Goal: Task Accomplishment & Management: Use online tool/utility

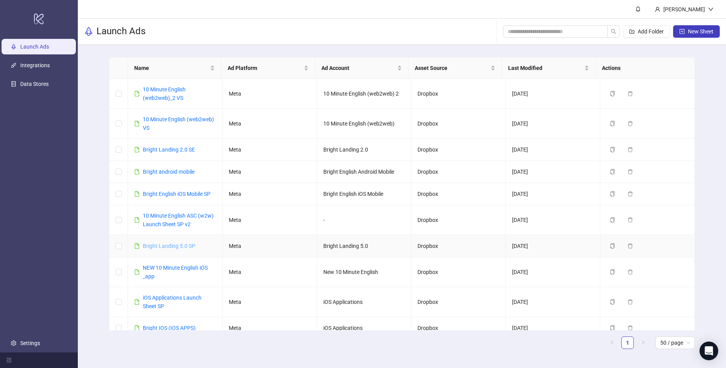
click at [179, 246] on link "Bright Landing 5.0 SP" at bounding box center [169, 246] width 52 height 6
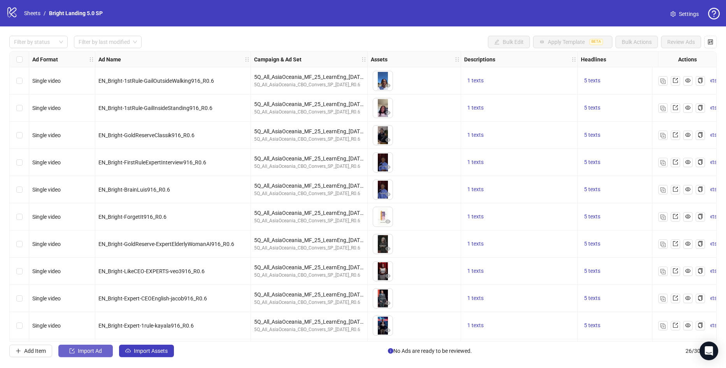
click at [84, 353] on span "Import Ad" at bounding box center [90, 351] width 24 height 6
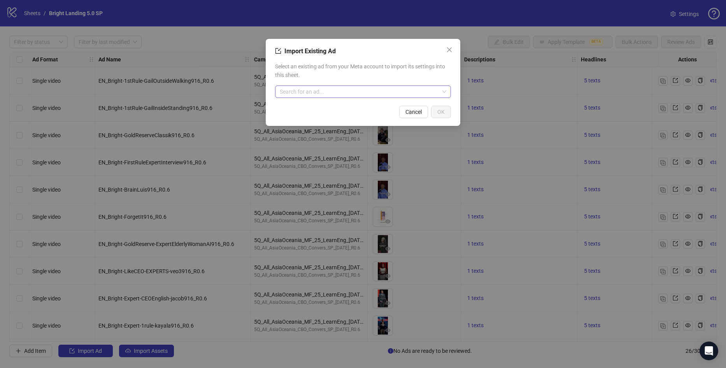
click at [337, 91] on input "search" at bounding box center [359, 92] width 159 height 12
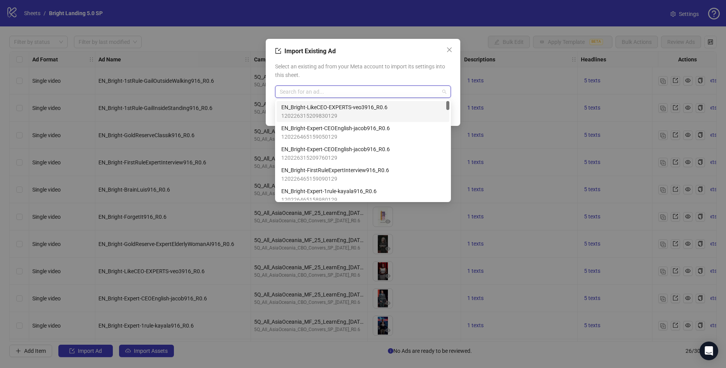
click at [336, 111] on span "EN_Bright-LikeCEO-EXPERTS-veo3916_R0.6" at bounding box center [334, 107] width 106 height 9
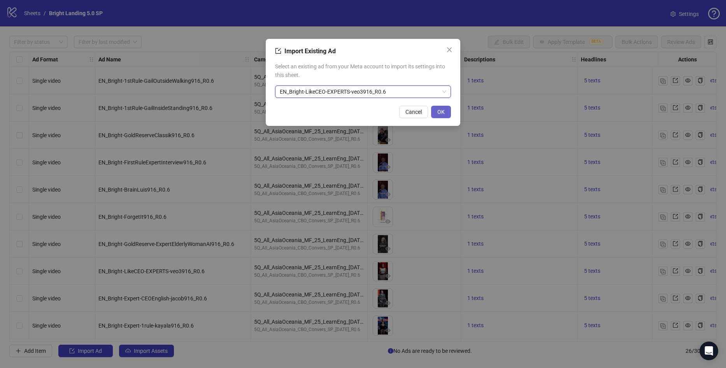
click at [441, 115] on button "OK" at bounding box center [441, 112] width 20 height 12
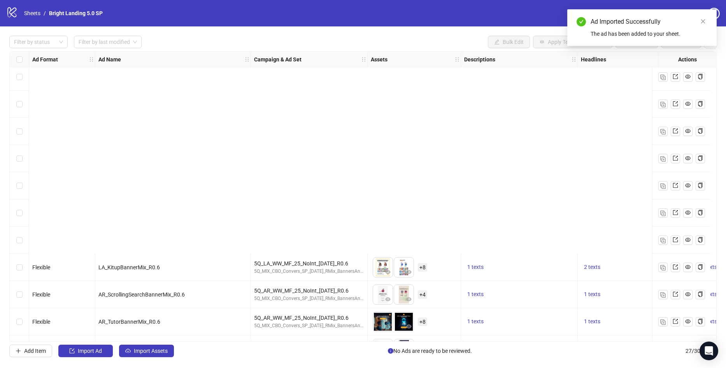
scroll to position [464, 0]
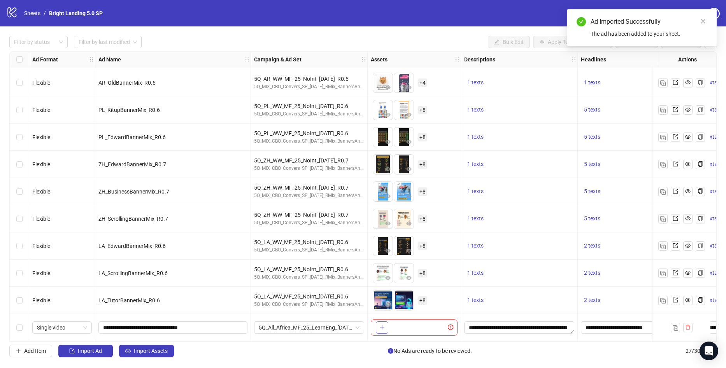
click at [383, 325] on icon "plus" at bounding box center [381, 327] width 5 height 5
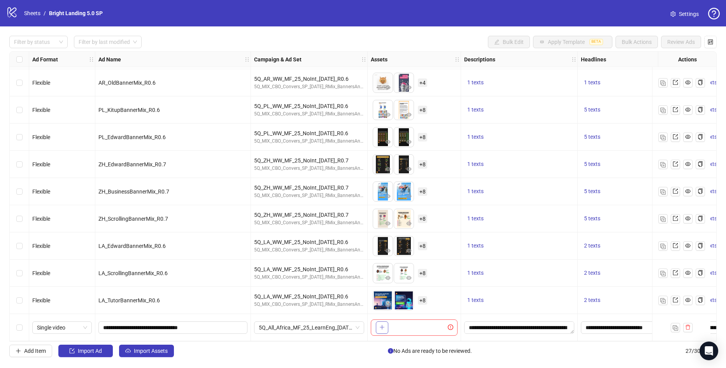
click at [378, 322] on button "button" at bounding box center [382, 328] width 12 height 12
click at [389, 324] on div "To pick up a draggable item, press the space bar. While dragging, use the arrow…" at bounding box center [414, 328] width 87 height 16
click at [383, 325] on icon "plus" at bounding box center [381, 327] width 5 height 5
